Goal: Communication & Community: Ask a question

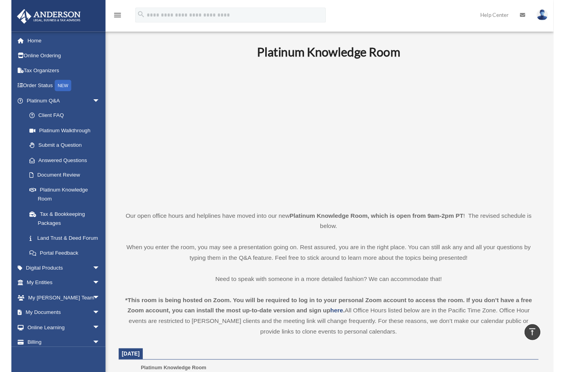
scroll to position [196, 0]
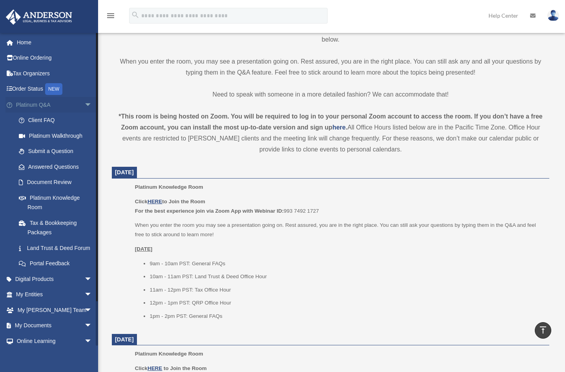
click at [42, 104] on link "Platinum Q&A arrow_drop_down" at bounding box center [54, 105] width 99 height 16
click at [38, 55] on link "Online Ordering" at bounding box center [54, 58] width 99 height 16
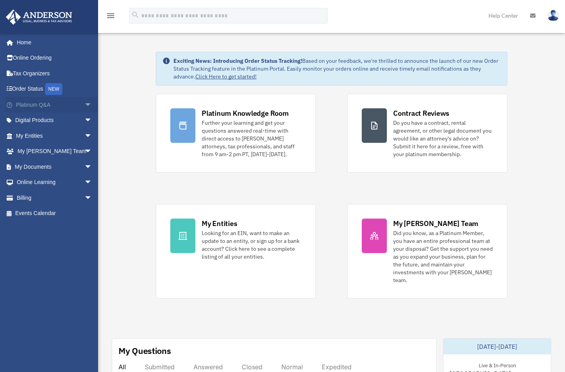
click at [84, 105] on span "arrow_drop_down" at bounding box center [92, 105] width 16 height 16
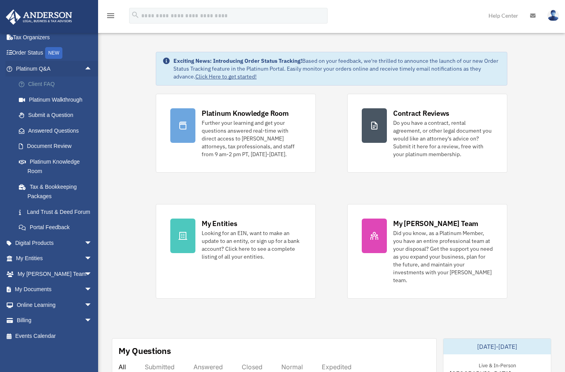
scroll to position [46, 0]
click at [84, 243] on span "arrow_drop_down" at bounding box center [92, 243] width 16 height 16
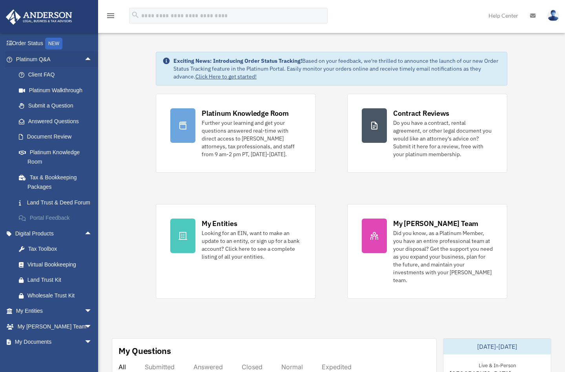
scroll to position [85, 0]
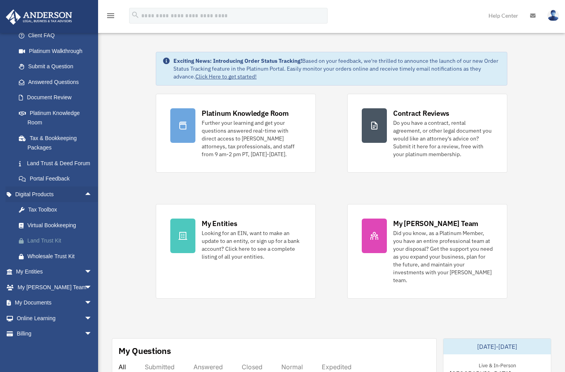
click at [54, 246] on div "Land Trust Kit" at bounding box center [60, 241] width 67 height 10
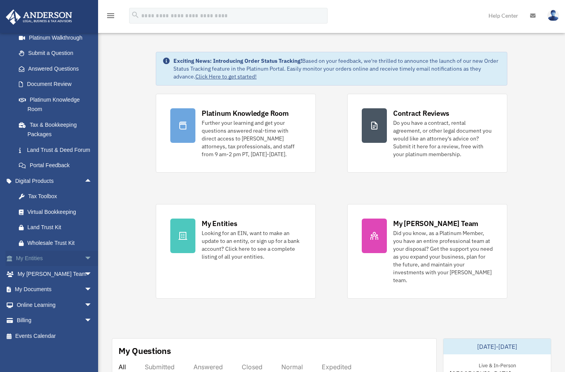
click at [84, 258] on span "arrow_drop_down" at bounding box center [92, 259] width 16 height 16
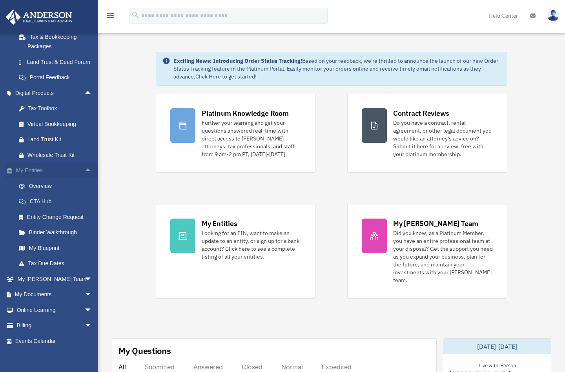
scroll to position [201, 0]
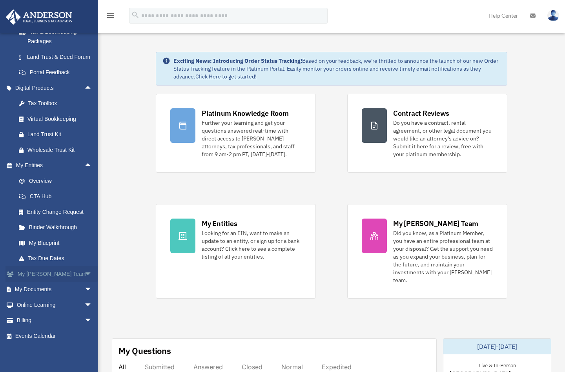
click at [84, 275] on span "arrow_drop_down" at bounding box center [92, 274] width 16 height 16
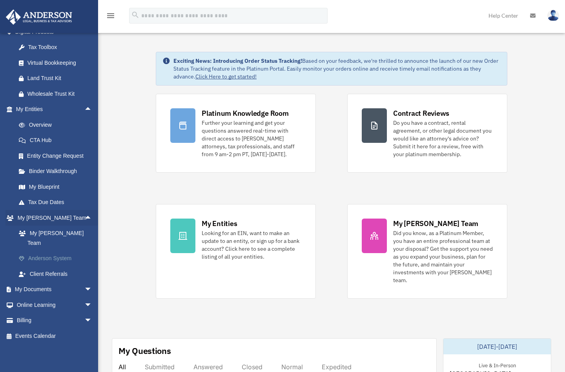
scroll to position [39, 0]
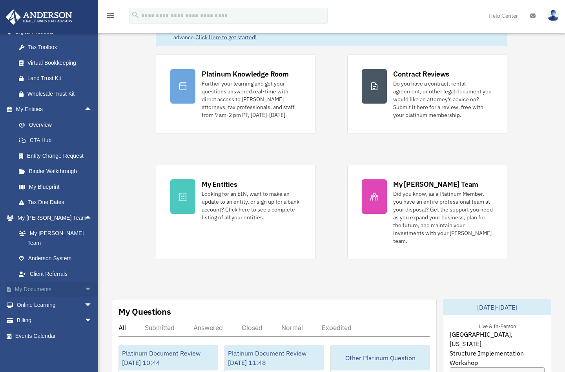
click at [84, 289] on span "arrow_drop_down" at bounding box center [92, 290] width 16 height 16
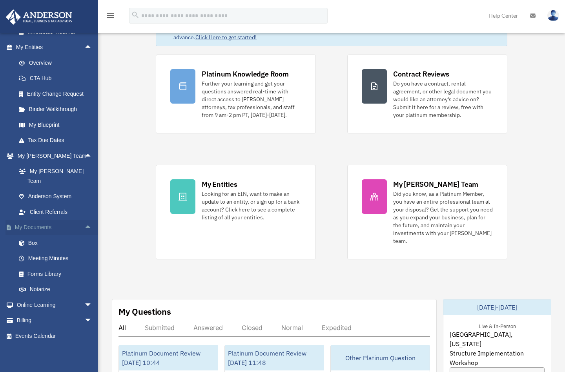
scroll to position [79, 0]
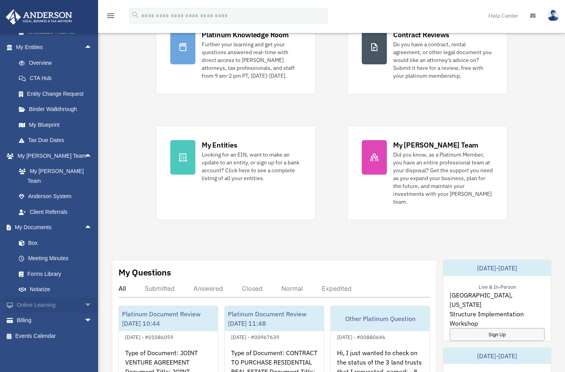
click at [84, 304] on span "arrow_drop_down" at bounding box center [92, 305] width 16 height 16
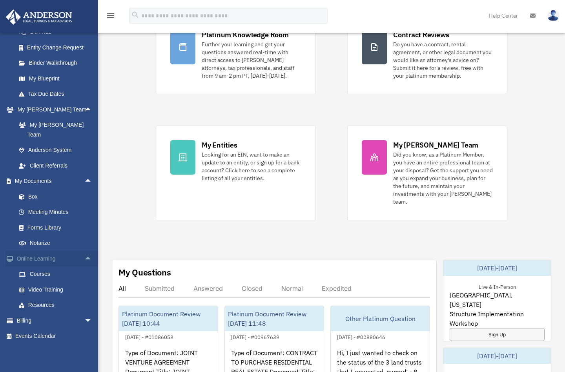
scroll to position [118, 0]
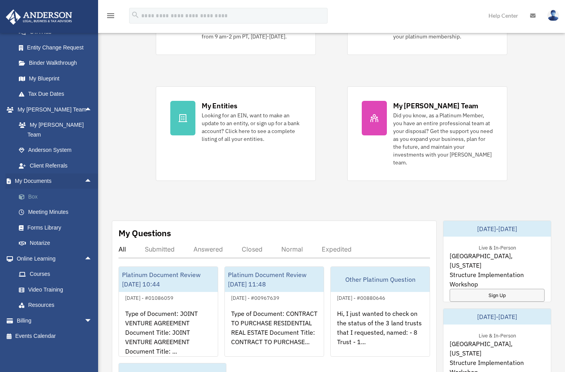
click at [39, 198] on link "Box" at bounding box center [57, 197] width 93 height 16
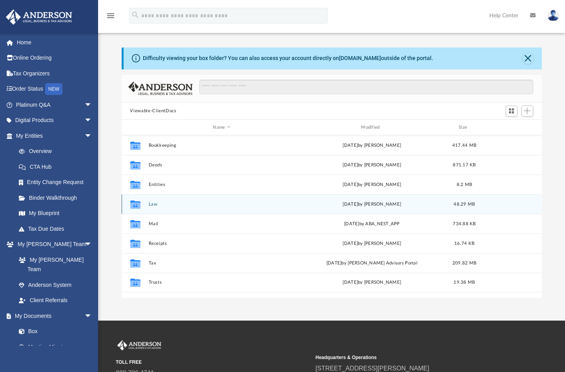
scroll to position [39, 0]
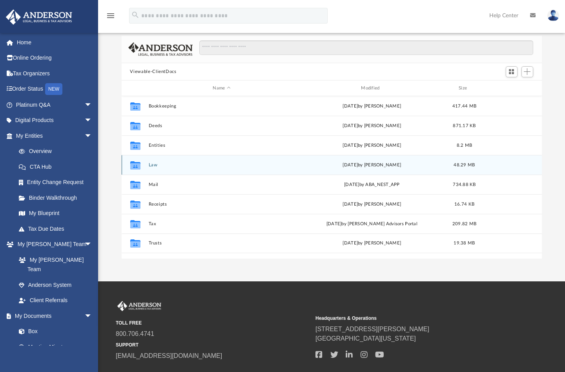
click at [152, 166] on button "Law" at bounding box center [221, 165] width 147 height 5
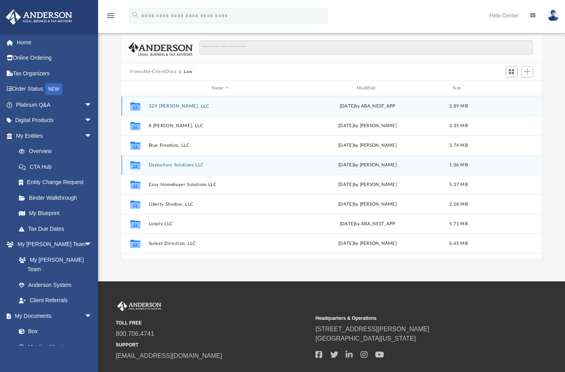
scroll to position [34, 0]
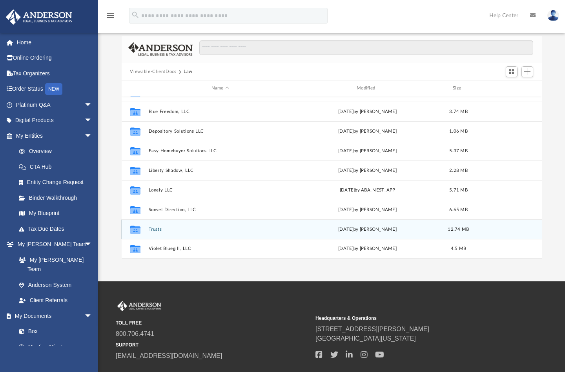
click at [155, 230] on button "Trusts" at bounding box center [220, 229] width 144 height 5
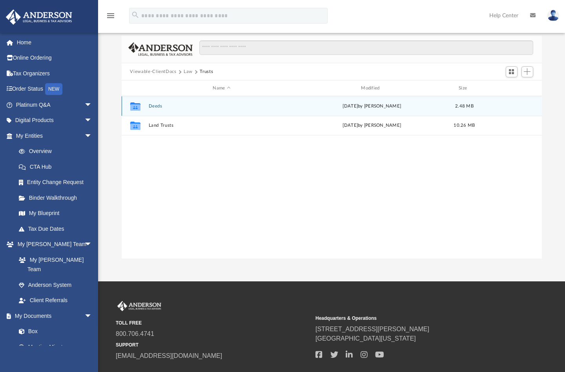
scroll to position [0, 0]
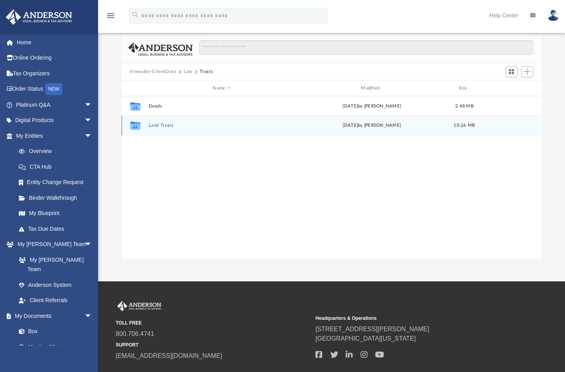
click at [305, 123] on div "Tue Sep 2 2025 by Mona Ramoser" at bounding box center [372, 125] width 147 height 7
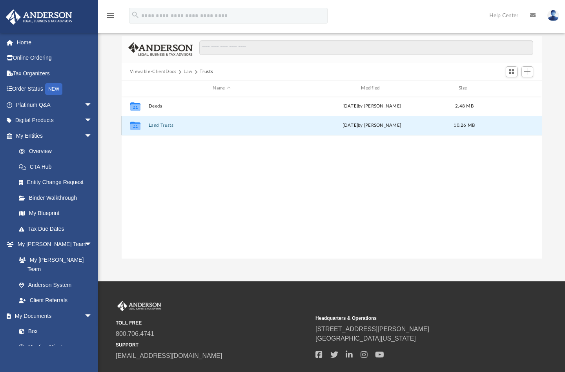
click at [169, 124] on button "Land Trusts" at bounding box center [221, 125] width 147 height 5
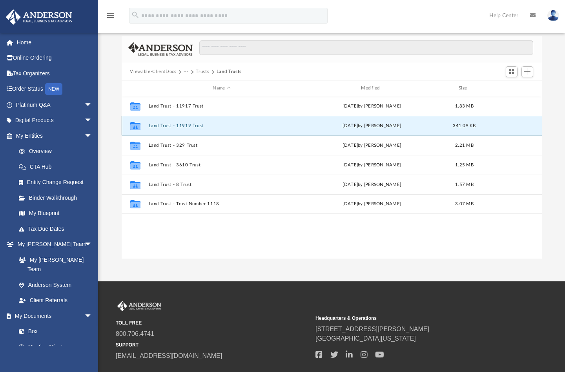
click at [245, 126] on button "Land Trust - 11919 Trust" at bounding box center [221, 125] width 147 height 5
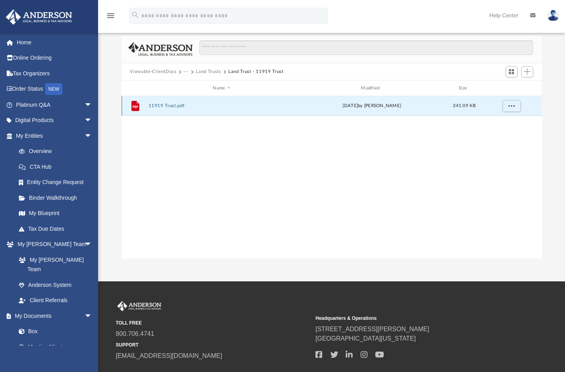
click at [168, 107] on button "11919 Trust.pdf" at bounding box center [221, 106] width 147 height 5
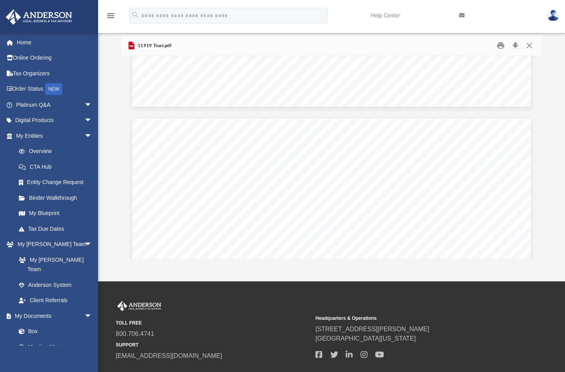
scroll to position [9918, 0]
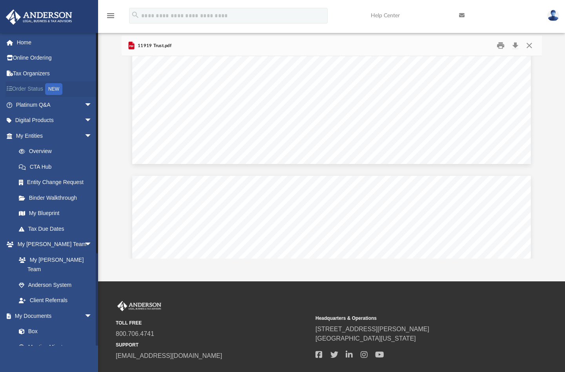
click at [33, 88] on link "Order Status NEW" at bounding box center [54, 89] width 99 height 16
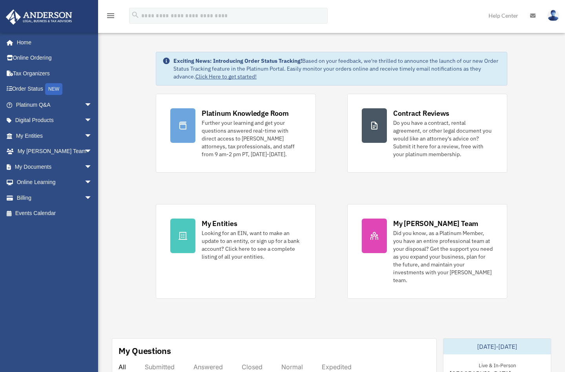
scroll to position [39, 0]
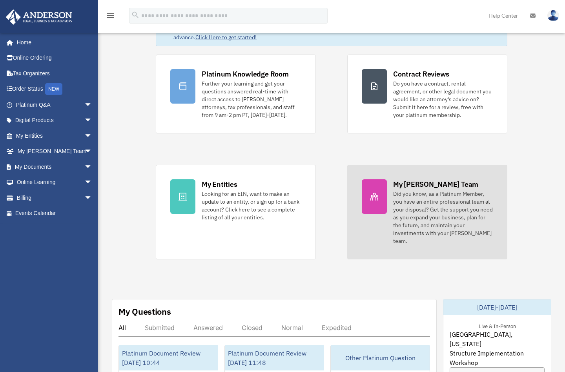
click at [388, 194] on link "My Anderson Team Did you know, as a Platinum Member, you have an entire profess…" at bounding box center [427, 212] width 160 height 95
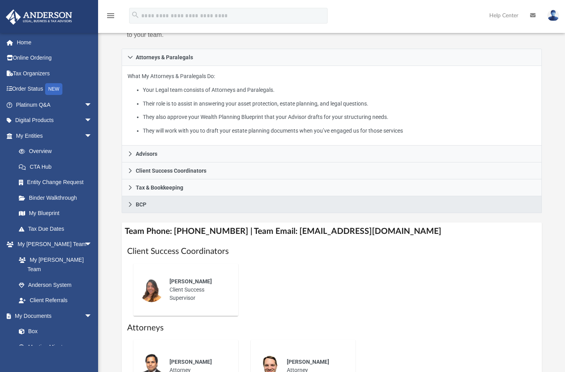
scroll to position [196, 0]
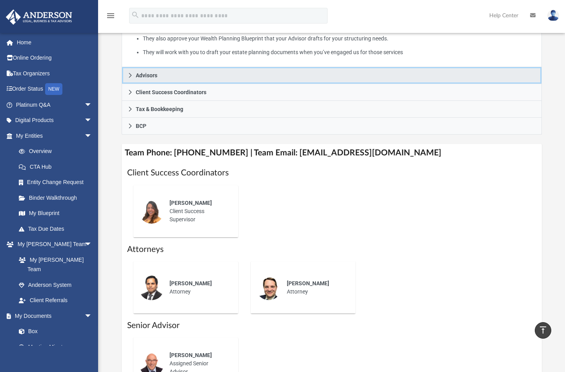
click at [151, 78] on span "Advisors" at bounding box center [147, 75] width 22 height 5
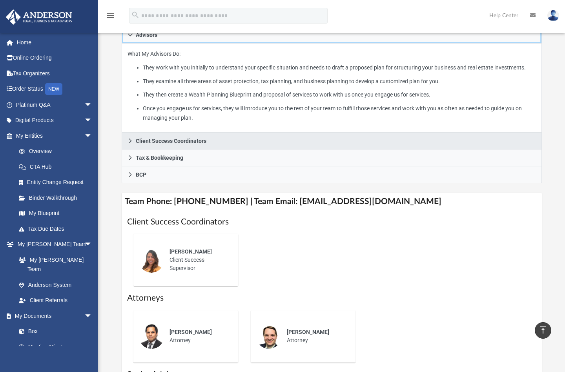
scroll to position [79, 0]
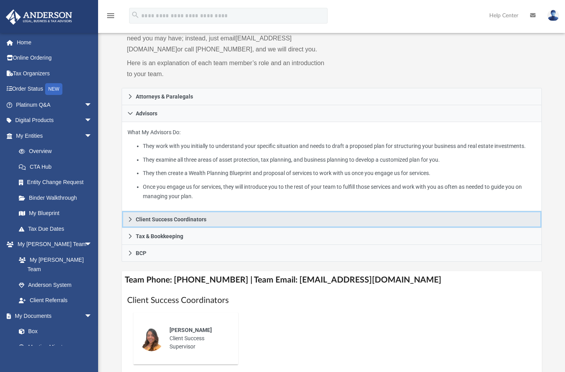
click at [128, 222] on icon at bounding box center [130, 219] width 5 height 5
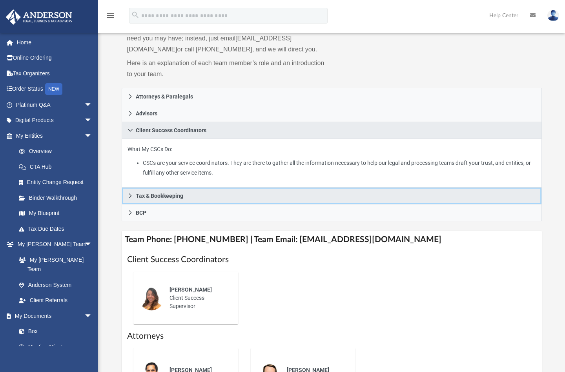
click at [129, 199] on icon at bounding box center [130, 195] width 5 height 5
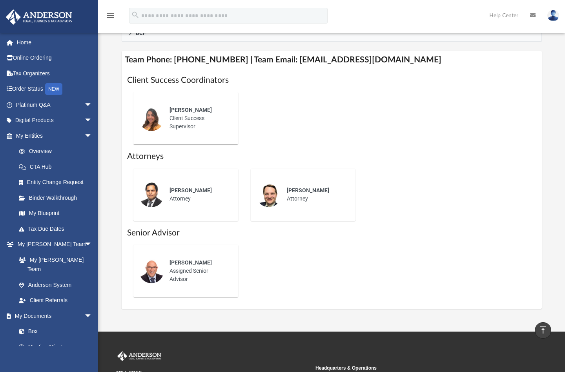
scroll to position [314, 0]
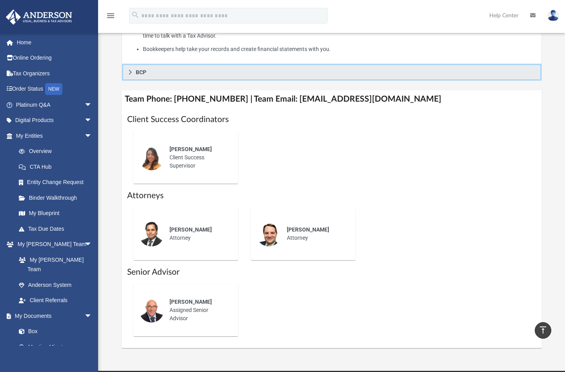
click at [129, 75] on icon at bounding box center [130, 71] width 5 height 5
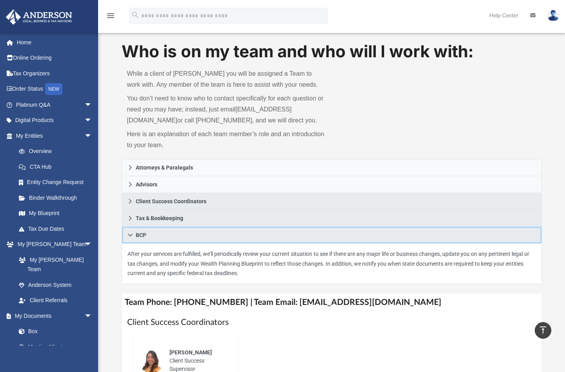
scroll to position [0, 0]
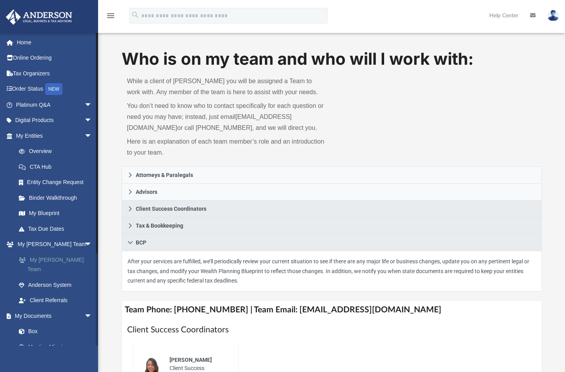
click at [67, 258] on link "My [PERSON_NAME] Team" at bounding box center [57, 264] width 93 height 25
click at [65, 277] on link "Anderson System" at bounding box center [57, 285] width 93 height 16
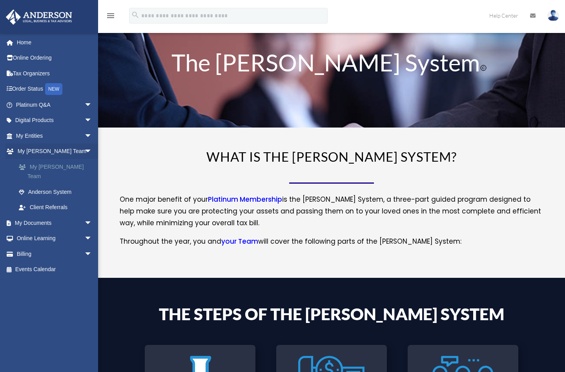
click at [53, 165] on link "My Anderson Team" at bounding box center [57, 171] width 93 height 25
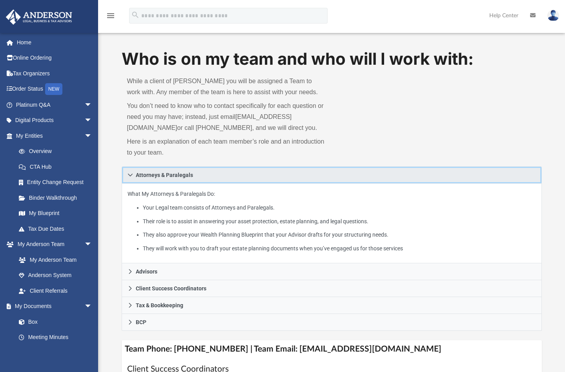
click at [131, 178] on icon at bounding box center [130, 174] width 5 height 5
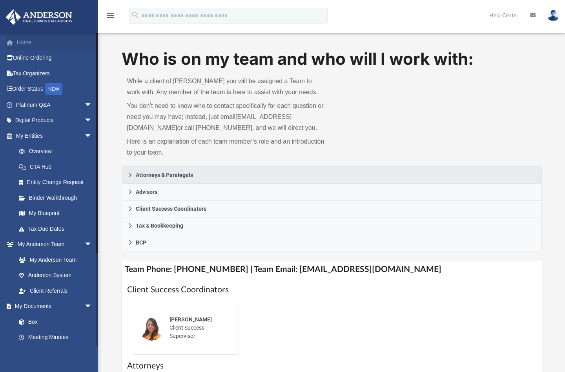
click at [29, 42] on link "Home" at bounding box center [54, 43] width 99 height 16
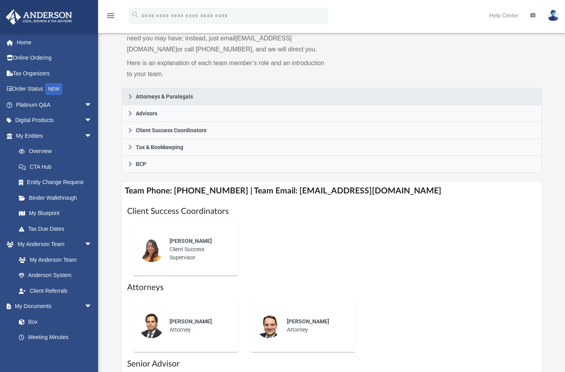
scroll to position [118, 0]
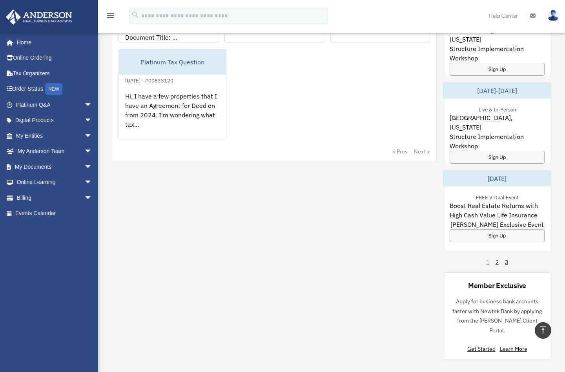
scroll to position [275, 0]
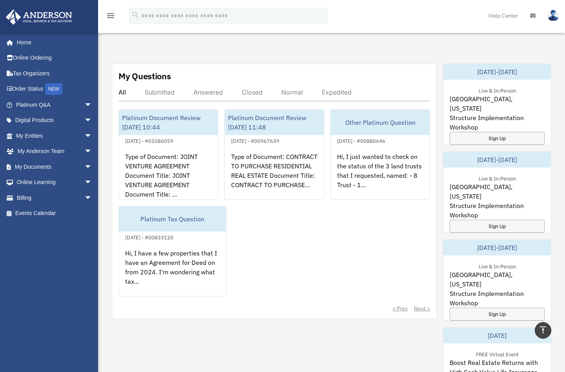
click at [332, 88] on div "Expedited" at bounding box center [337, 92] width 30 height 8
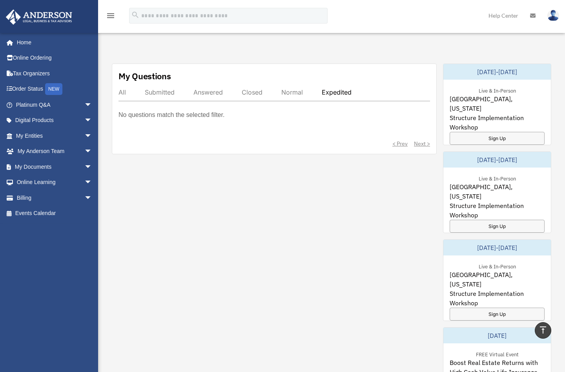
click at [292, 88] on div "Normal" at bounding box center [292, 92] width 22 height 8
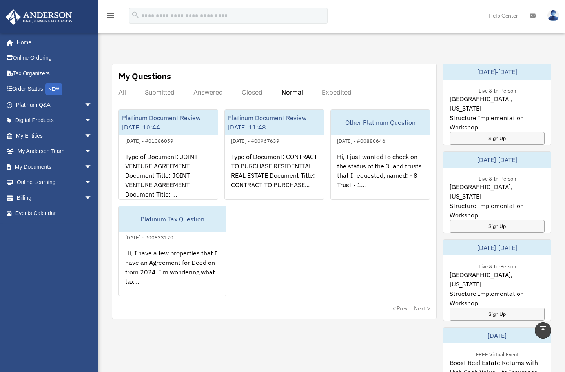
click at [255, 88] on div "Closed" at bounding box center [252, 92] width 21 height 8
click at [208, 88] on div "Answered" at bounding box center [208, 92] width 29 height 8
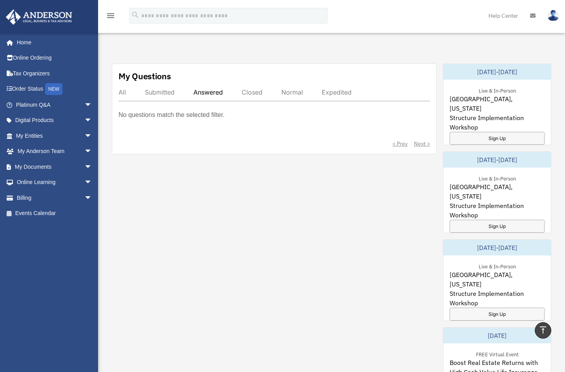
click at [159, 88] on div "Submitted" at bounding box center [160, 92] width 30 height 8
click at [119, 88] on div "All" at bounding box center [122, 92] width 7 height 8
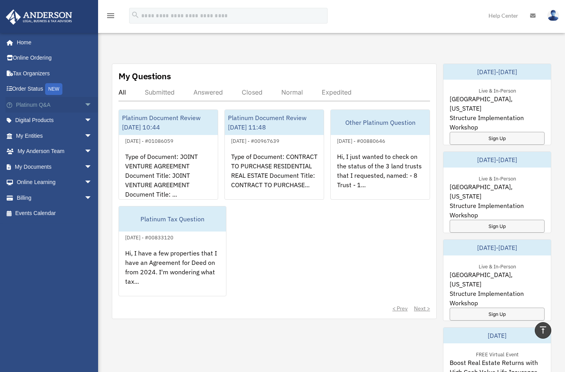
click at [84, 105] on span "arrow_drop_down" at bounding box center [92, 105] width 16 height 16
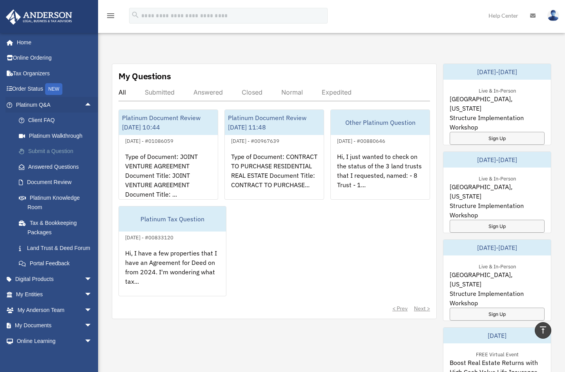
click at [48, 150] on link "Submit a Question" at bounding box center [57, 152] width 93 height 16
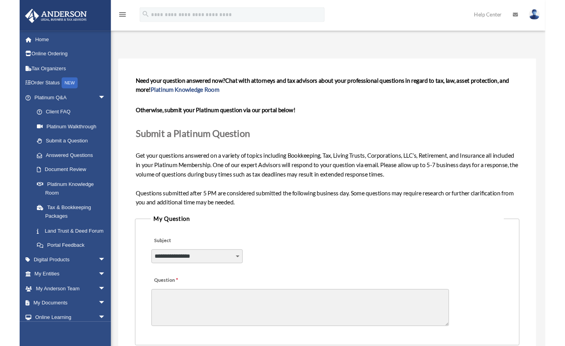
scroll to position [118, 0]
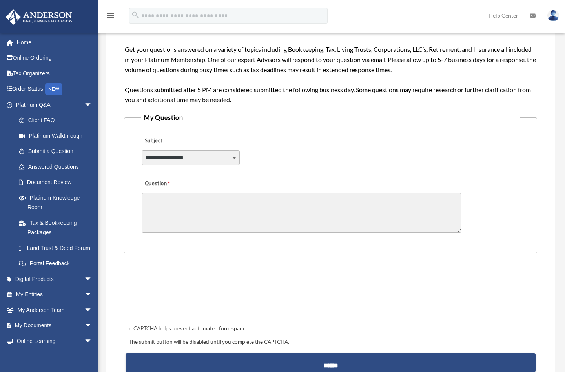
click at [234, 158] on select "**********" at bounding box center [191, 157] width 98 height 15
select select "******"
click at [142, 150] on select "**********" at bounding box center [191, 157] width 98 height 15
click at [240, 208] on textarea "Question" at bounding box center [302, 213] width 320 height 40
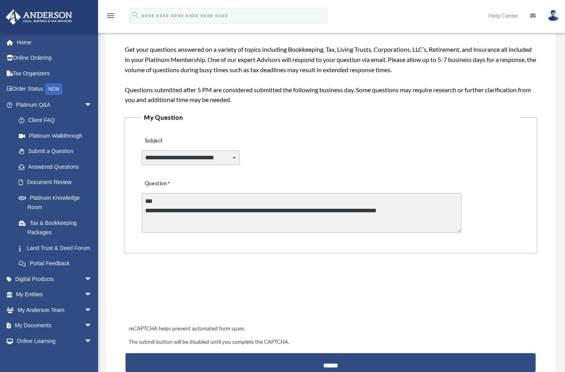
click at [420, 212] on textarea "**********" at bounding box center [302, 213] width 320 height 40
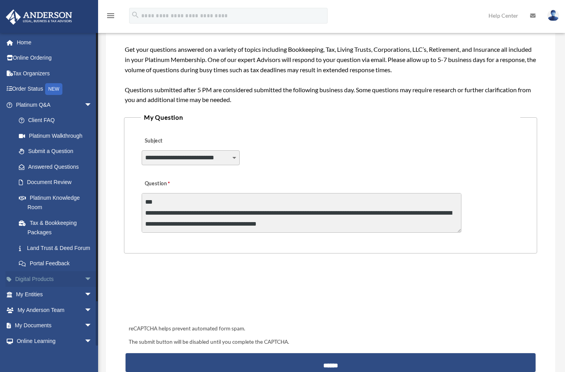
click at [84, 287] on span "arrow_drop_down" at bounding box center [92, 279] width 16 height 16
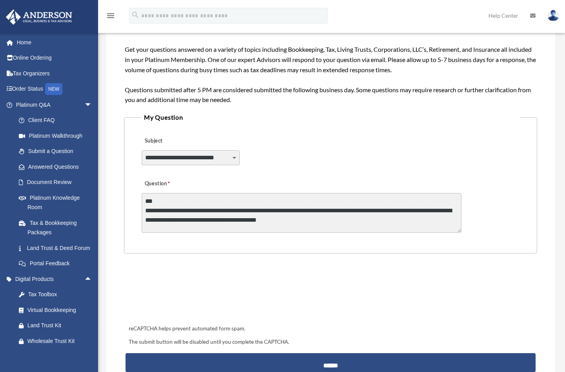
click at [319, 225] on textarea "**********" at bounding box center [302, 213] width 320 height 40
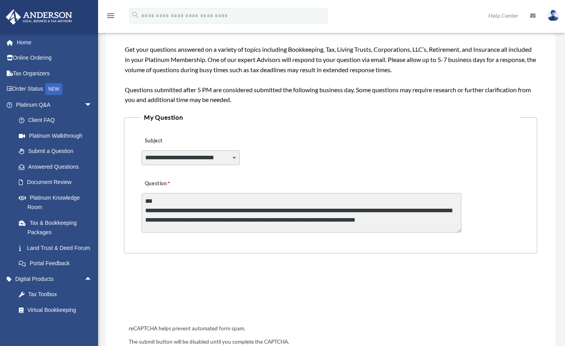
drag, startPoint x: 188, startPoint y: 212, endPoint x: 199, endPoint y: 211, distance: 11.0
click at [199, 211] on textarea "**********" at bounding box center [302, 213] width 320 height 40
click at [219, 211] on textarea "**********" at bounding box center [302, 213] width 320 height 40
paste textarea "****"
click at [426, 220] on textarea "**********" at bounding box center [302, 213] width 320 height 40
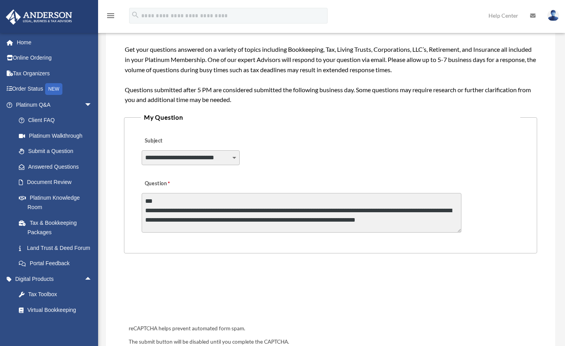
drag, startPoint x: 460, startPoint y: 230, endPoint x: 466, endPoint y: 275, distance: 44.8
click at [466, 275] on form "**********" at bounding box center [330, 170] width 413 height 414
drag, startPoint x: 457, startPoint y: 232, endPoint x: 486, endPoint y: 248, distance: 33.4
click at [486, 248] on fieldset "**********" at bounding box center [330, 183] width 413 height 142
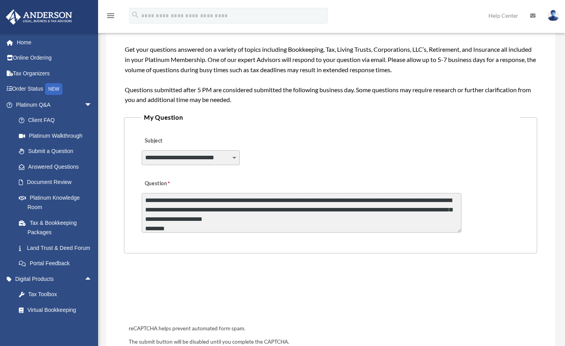
scroll to position [20, 0]
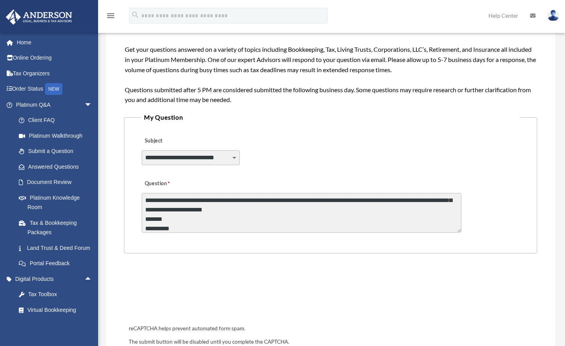
type textarea "**********"
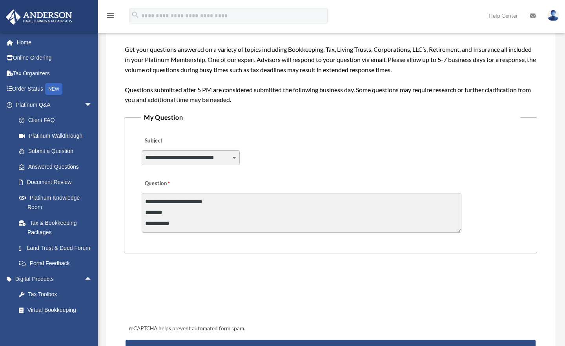
scroll to position [236, 0]
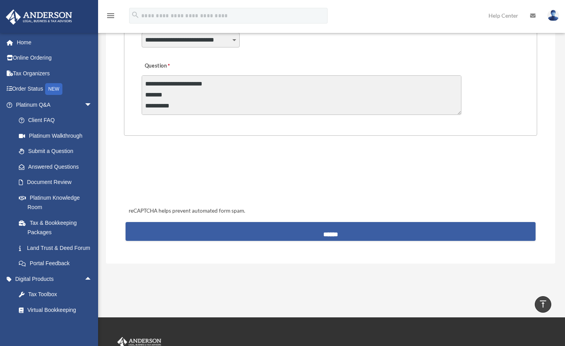
click at [363, 233] on input "******" at bounding box center [331, 231] width 410 height 19
